Goal: Browse casually: Explore the website without a specific task or goal

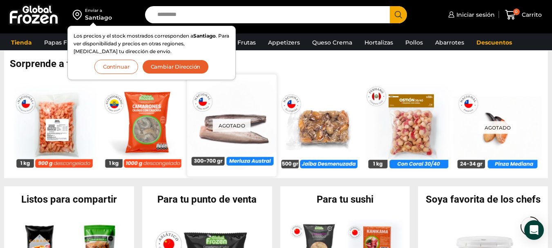
scroll to position [479, 0]
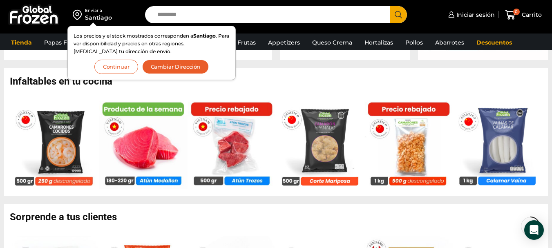
click at [299, 84] on h2 "Infaltables en tu cocina" at bounding box center [279, 81] width 538 height 10
click at [327, 43] on link "Queso Crema" at bounding box center [332, 43] width 48 height 16
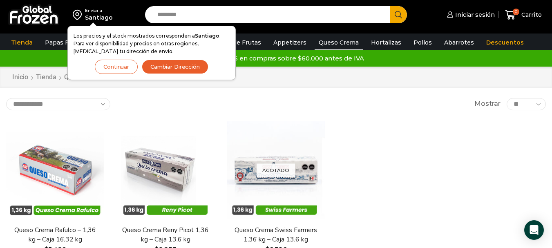
click at [147, 100] on div "**********" at bounding box center [276, 104] width 540 height 12
click at [117, 70] on button "Continuar" at bounding box center [116, 67] width 43 height 14
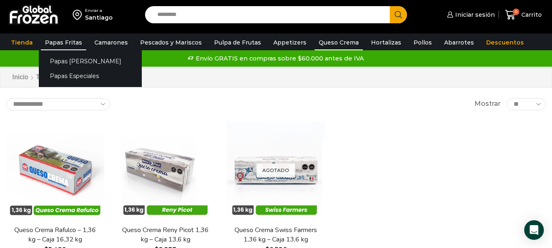
click at [63, 42] on link "Papas Fritas" at bounding box center [63, 43] width 45 height 16
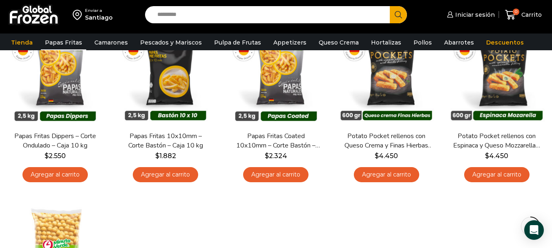
scroll to position [123, 0]
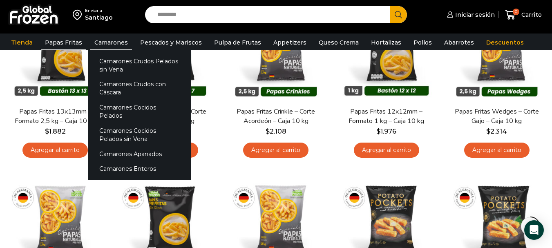
click at [110, 43] on link "Camarones" at bounding box center [111, 43] width 42 height 16
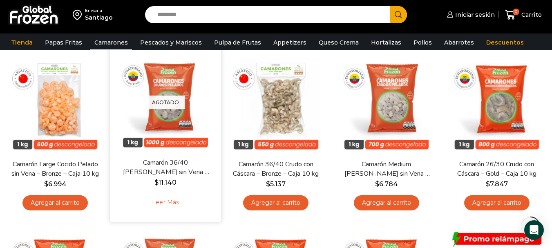
scroll to position [245, 0]
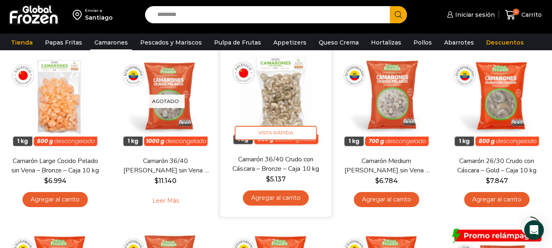
click at [273, 107] on img at bounding box center [276, 98] width 99 height 99
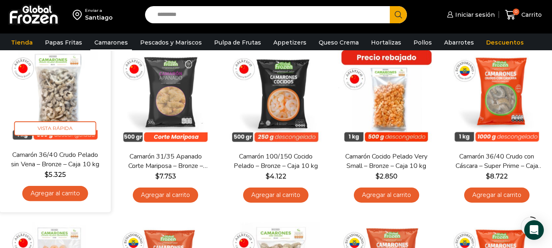
click at [57, 96] on img at bounding box center [55, 94] width 99 height 99
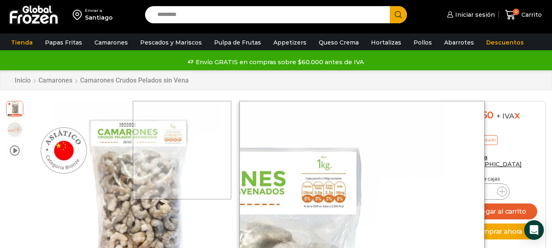
click at [209, 103] on div at bounding box center [182, 150] width 98 height 98
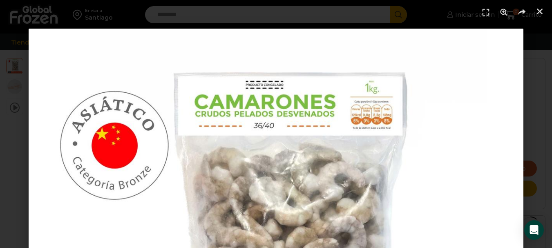
scroll to position [0, 0]
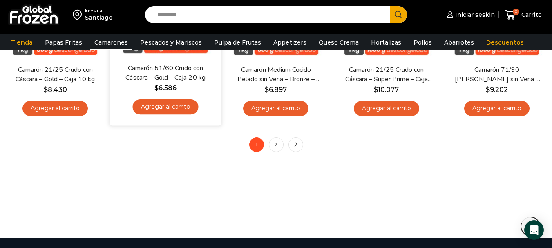
scroll to position [686, 0]
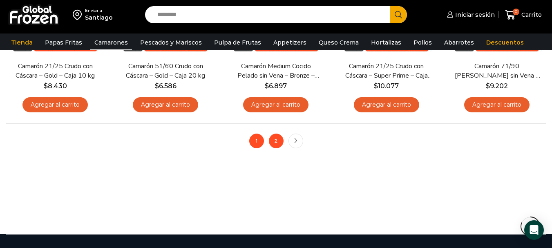
click at [275, 142] on link "2" at bounding box center [276, 141] width 15 height 15
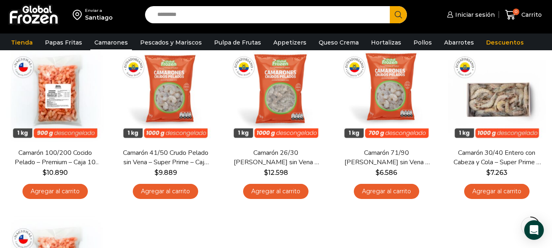
scroll to position [82, 0]
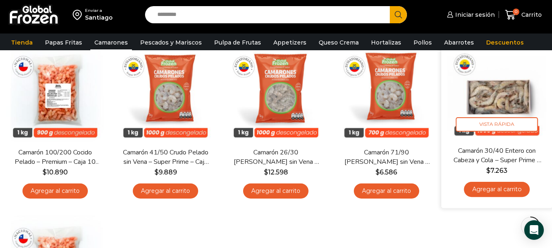
click at [514, 96] on img at bounding box center [496, 90] width 99 height 99
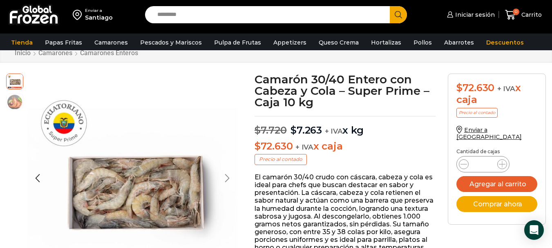
scroll to position [41, 0]
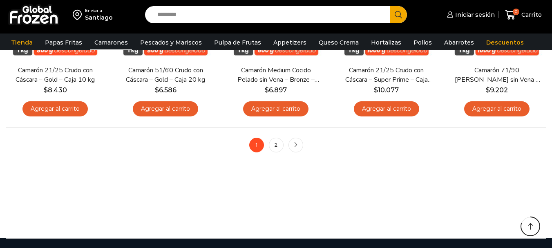
scroll to position [686, 0]
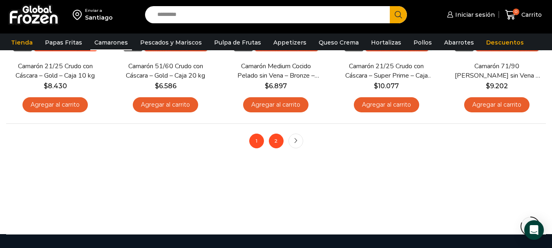
click at [275, 142] on link "2" at bounding box center [276, 141] width 15 height 15
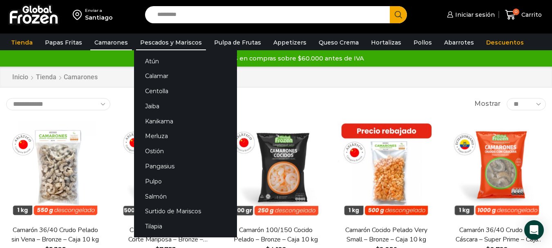
click at [149, 42] on link "Pescados y Mariscos" at bounding box center [171, 43] width 70 height 16
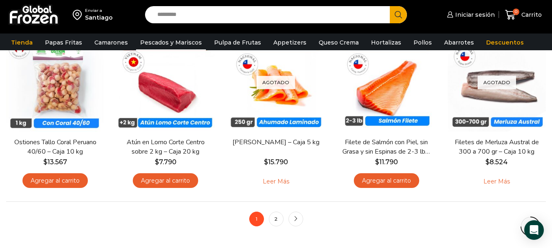
scroll to position [654, 0]
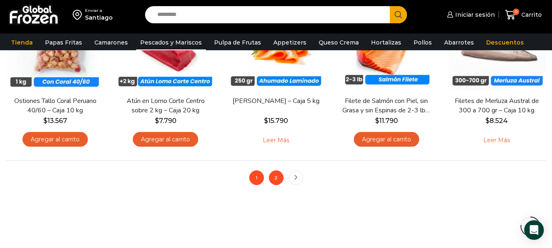
click at [277, 178] on link "2" at bounding box center [276, 177] width 15 height 15
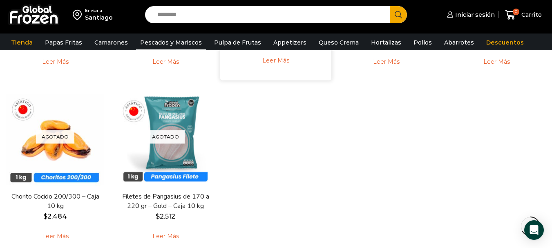
scroll to position [572, 0]
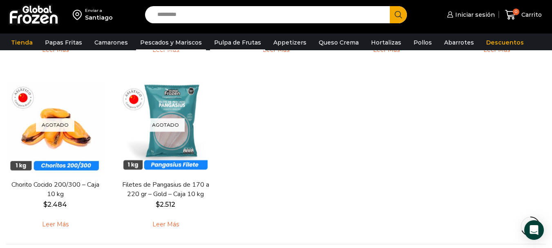
click at [229, 45] on link "Pulpa de Frutas" at bounding box center [237, 43] width 55 height 16
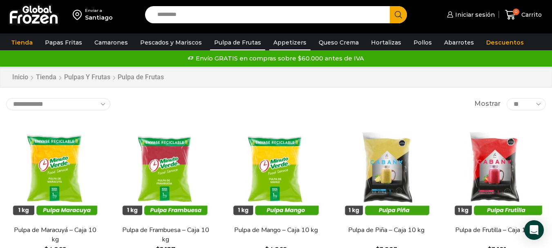
click at [288, 42] on link "Appetizers" at bounding box center [289, 43] width 41 height 16
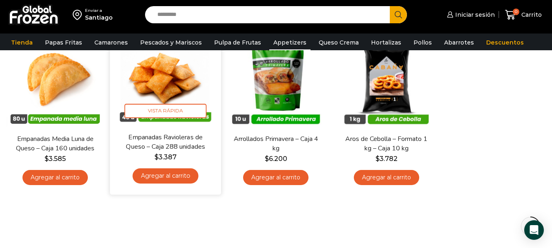
scroll to position [41, 0]
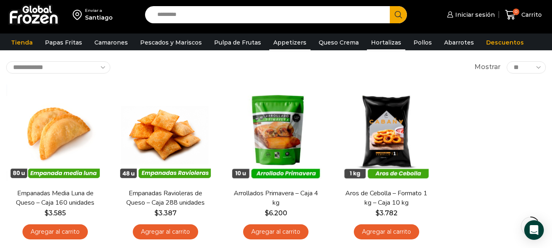
click at [371, 46] on link "Hortalizas" at bounding box center [386, 43] width 38 height 16
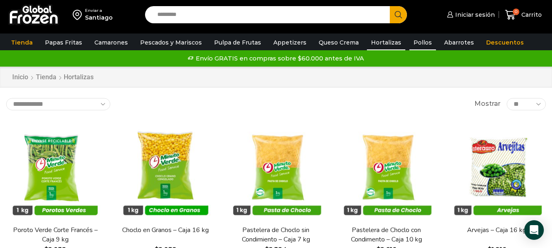
click at [409, 45] on link "Pollos" at bounding box center [422, 43] width 27 height 16
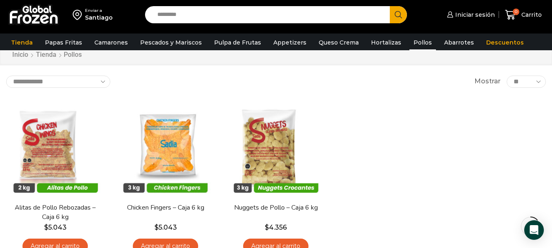
scroll to position [41, 0]
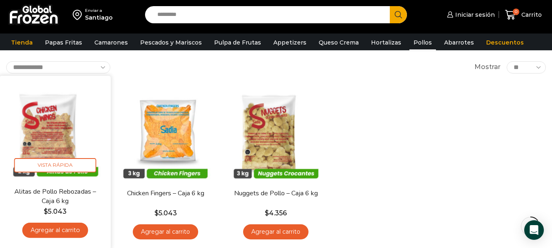
click at [46, 130] on img at bounding box center [55, 131] width 99 height 99
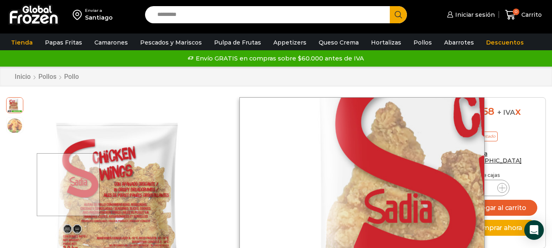
scroll to position [0, 0]
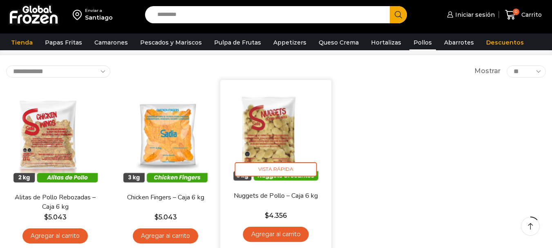
scroll to position [41, 0]
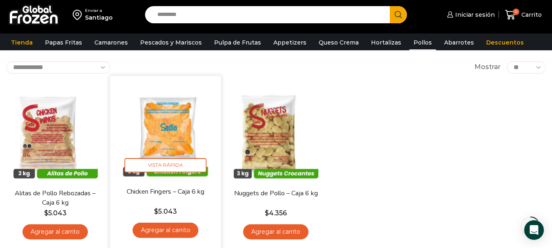
click at [161, 136] on img at bounding box center [165, 131] width 99 height 99
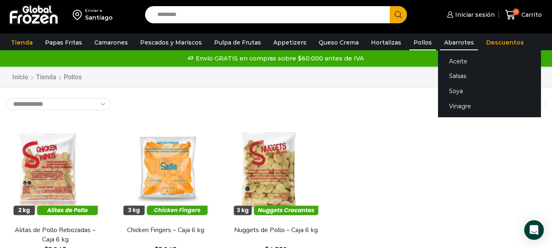
click at [448, 44] on link "Abarrotes" at bounding box center [459, 43] width 38 height 16
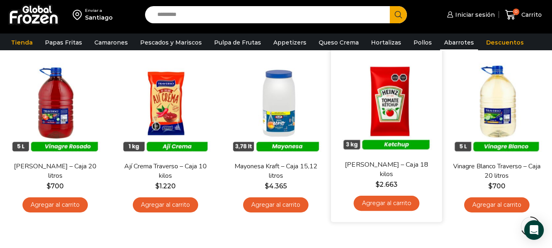
scroll to position [409, 0]
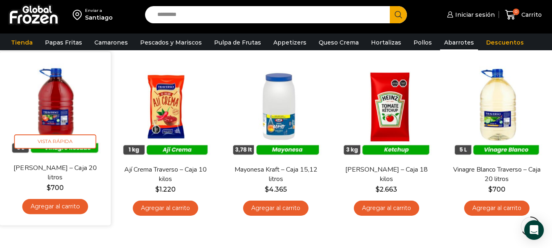
click at [51, 100] on img at bounding box center [55, 107] width 99 height 99
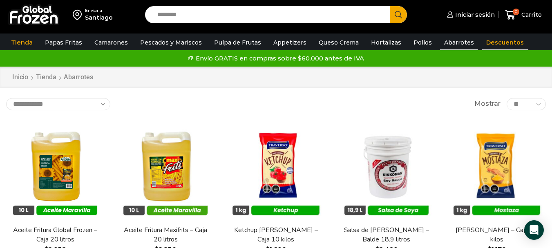
click at [491, 44] on link "Descuentos" at bounding box center [505, 43] width 46 height 16
